Goal: Task Accomplishment & Management: Use online tool/utility

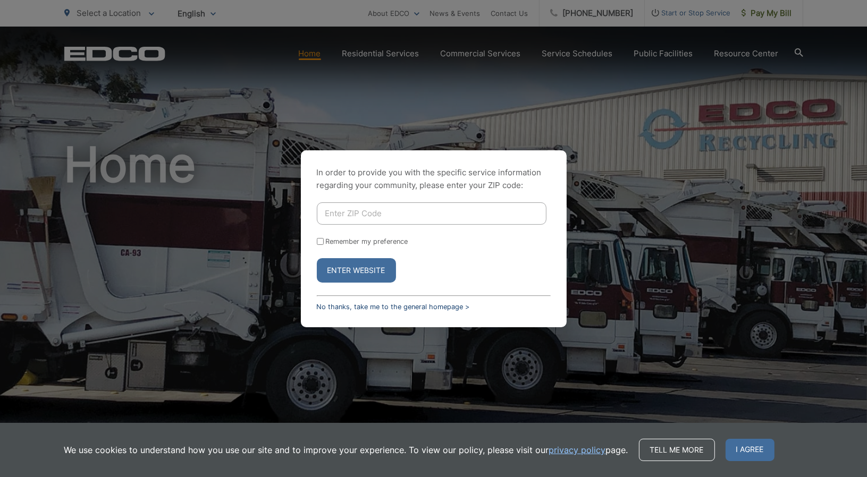
click at [352, 304] on link "No thanks, take me to the general homepage >" at bounding box center [393, 307] width 153 height 8
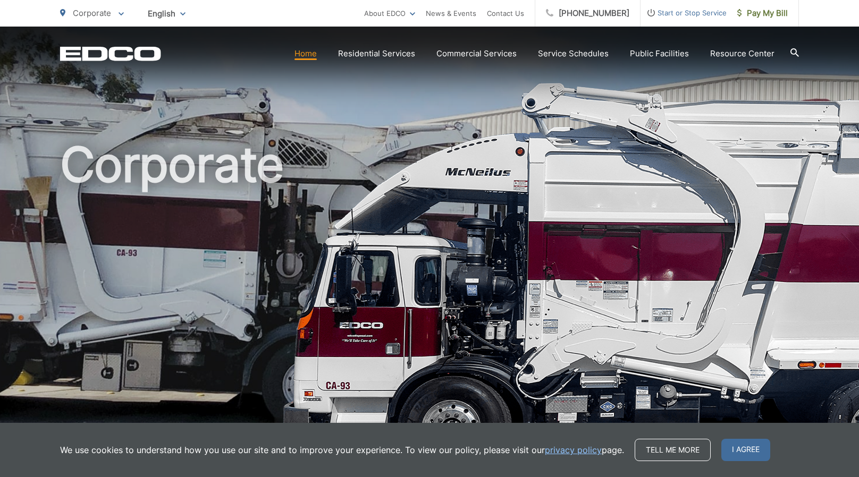
scroll to position [372, 0]
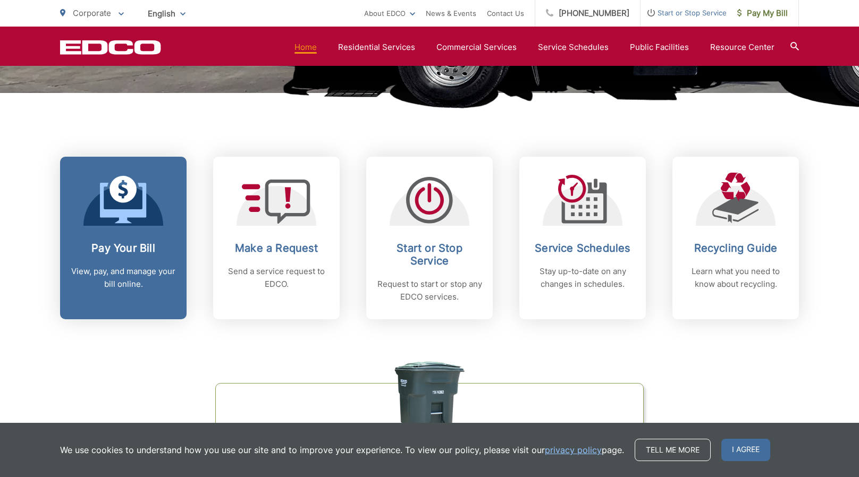
click at [129, 249] on h2 "Pay Your Bill" at bounding box center [123, 248] width 105 height 13
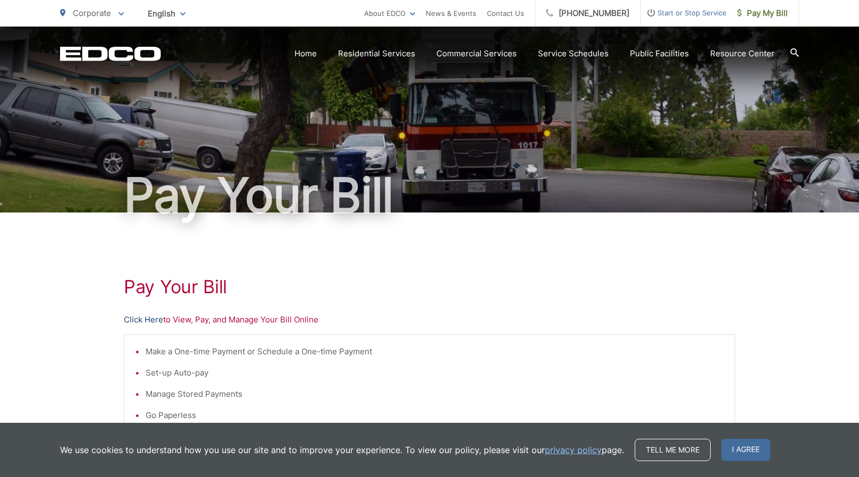
click at [143, 319] on link "Click Here" at bounding box center [143, 320] width 39 height 13
